Goal: Information Seeking & Learning: Learn about a topic

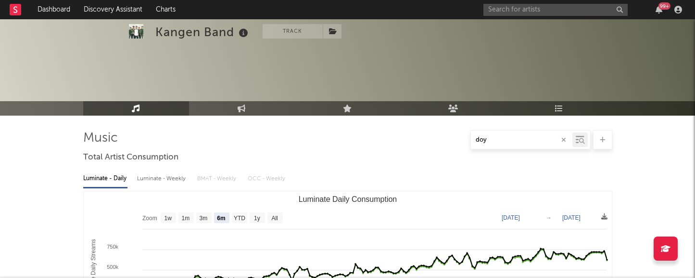
select select "6m"
select select "1m"
select select "1w"
select select "1m"
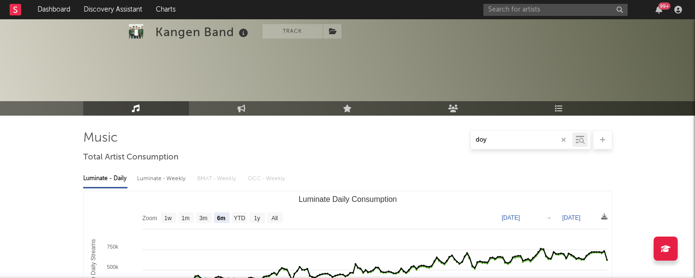
select select "1m"
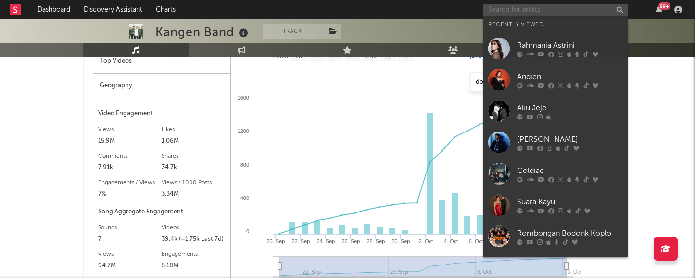
click at [512, 7] on input "text" at bounding box center [555, 10] width 144 height 12
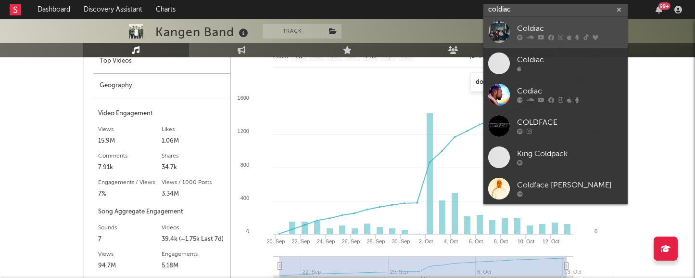
type input "coldiac"
click at [524, 31] on div "Coldiac" at bounding box center [570, 29] width 106 height 12
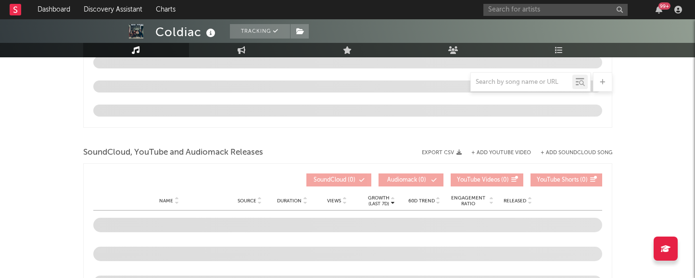
scroll to position [1042, 0]
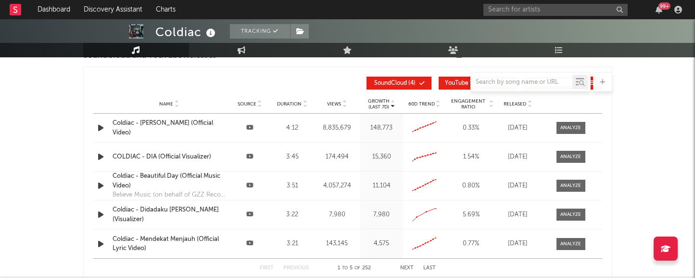
select select "6m"
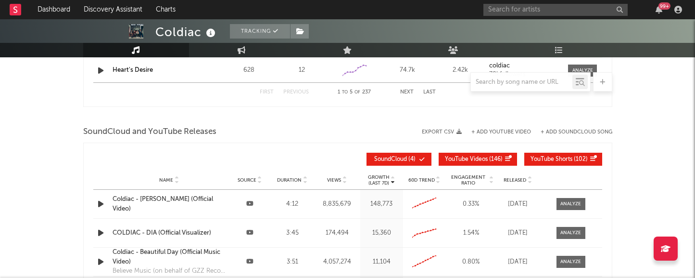
scroll to position [1088, 0]
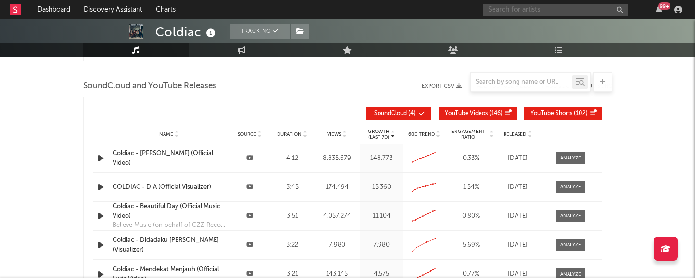
click at [534, 10] on input "text" at bounding box center [555, 10] width 144 height 12
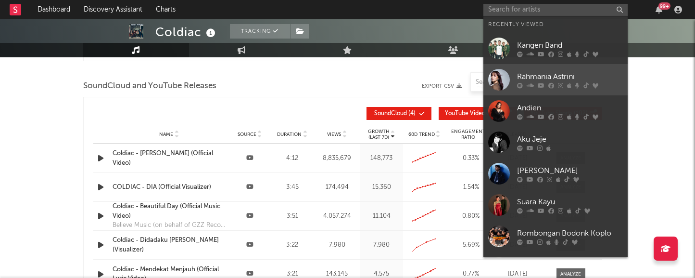
click at [546, 75] on div "Rahmania Astrini" at bounding box center [570, 77] width 106 height 12
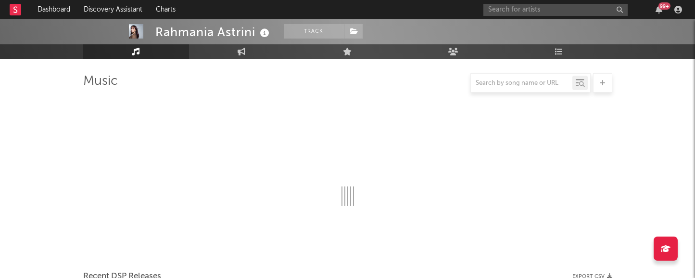
scroll to position [1088, 0]
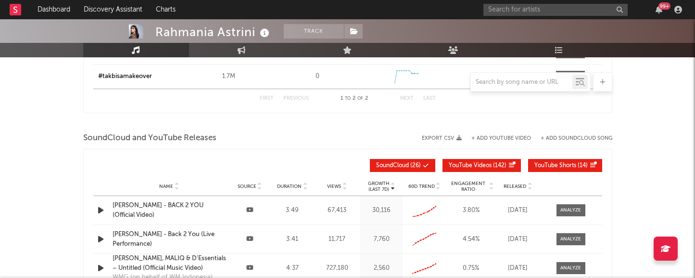
select select "6m"
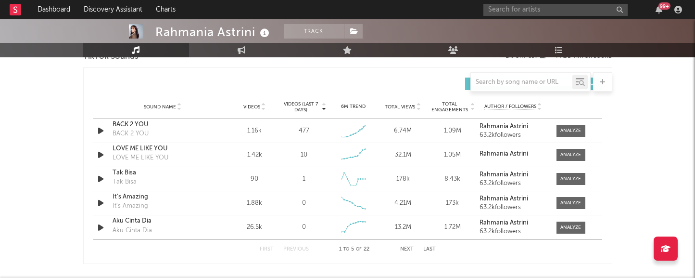
scroll to position [664, 0]
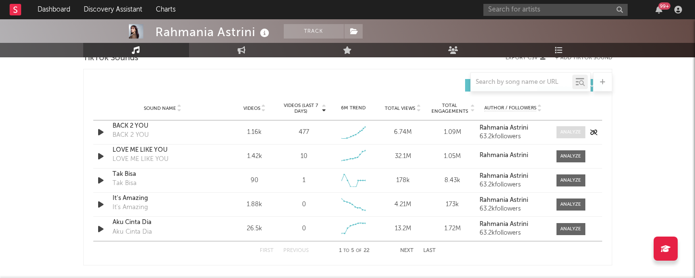
click at [568, 132] on div at bounding box center [570, 131] width 21 height 7
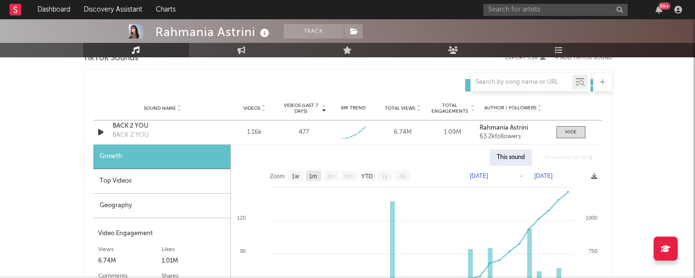
click at [314, 176] on text "1m" at bounding box center [313, 176] width 8 height 7
select select "1m"
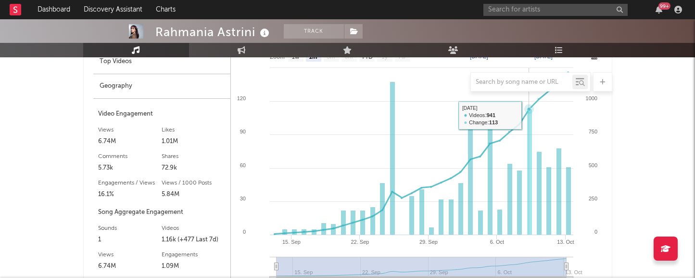
scroll to position [786, 0]
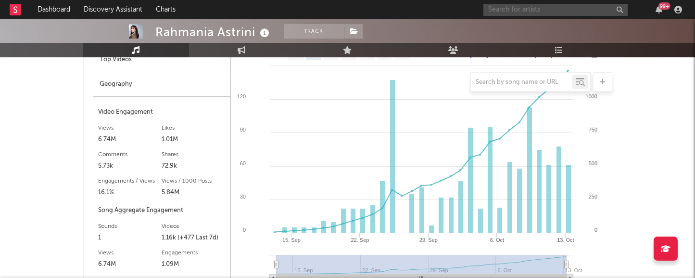
click at [550, 11] on input "text" at bounding box center [555, 10] width 144 height 12
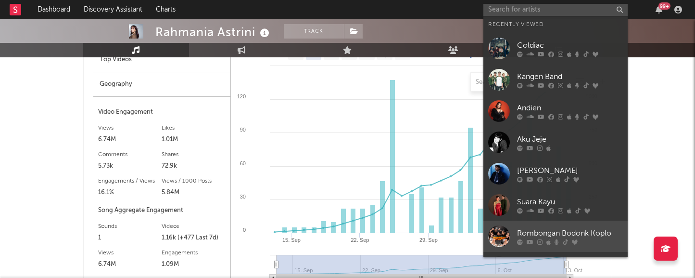
click at [554, 229] on div "Rombongan Bodonk Koplo" at bounding box center [570, 233] width 106 height 12
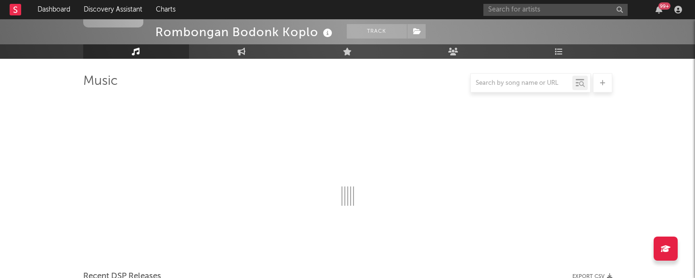
scroll to position [786, 0]
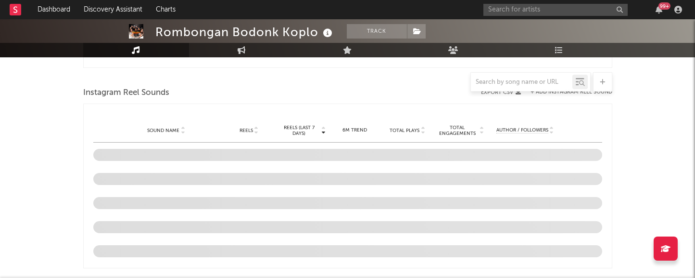
select select "1w"
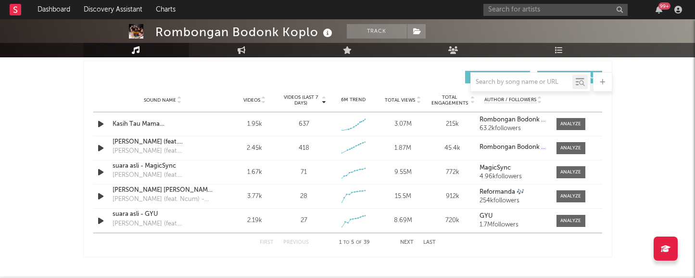
scroll to position [671, 0]
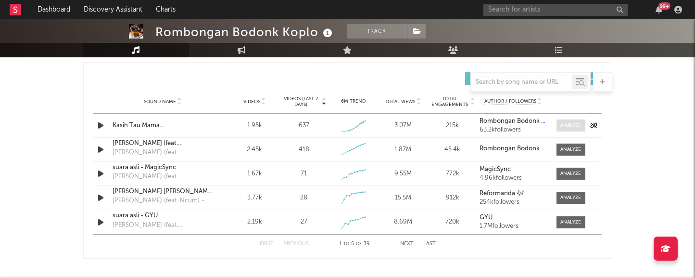
click at [576, 126] on div at bounding box center [570, 125] width 21 height 7
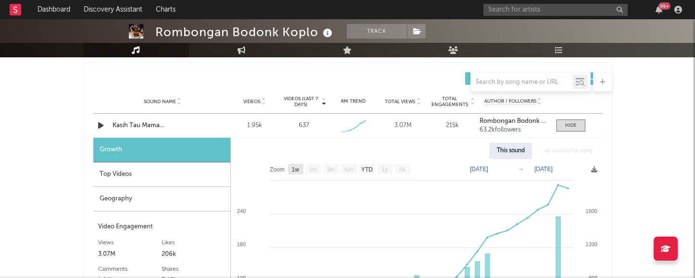
click at [297, 166] on text "1w" at bounding box center [296, 169] width 8 height 7
select select "1w"
type input "[DATE]"
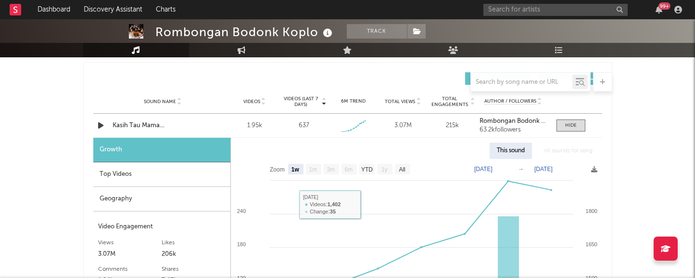
click at [163, 176] on div "Top Videos" at bounding box center [161, 174] width 137 height 25
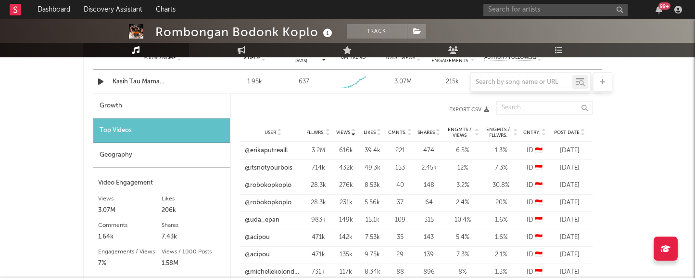
scroll to position [710, 0]
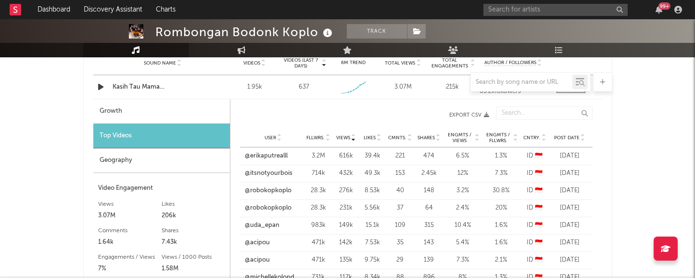
click at [564, 136] on span "Post Date" at bounding box center [566, 138] width 25 height 6
